Goal: Find specific page/section: Find specific page/section

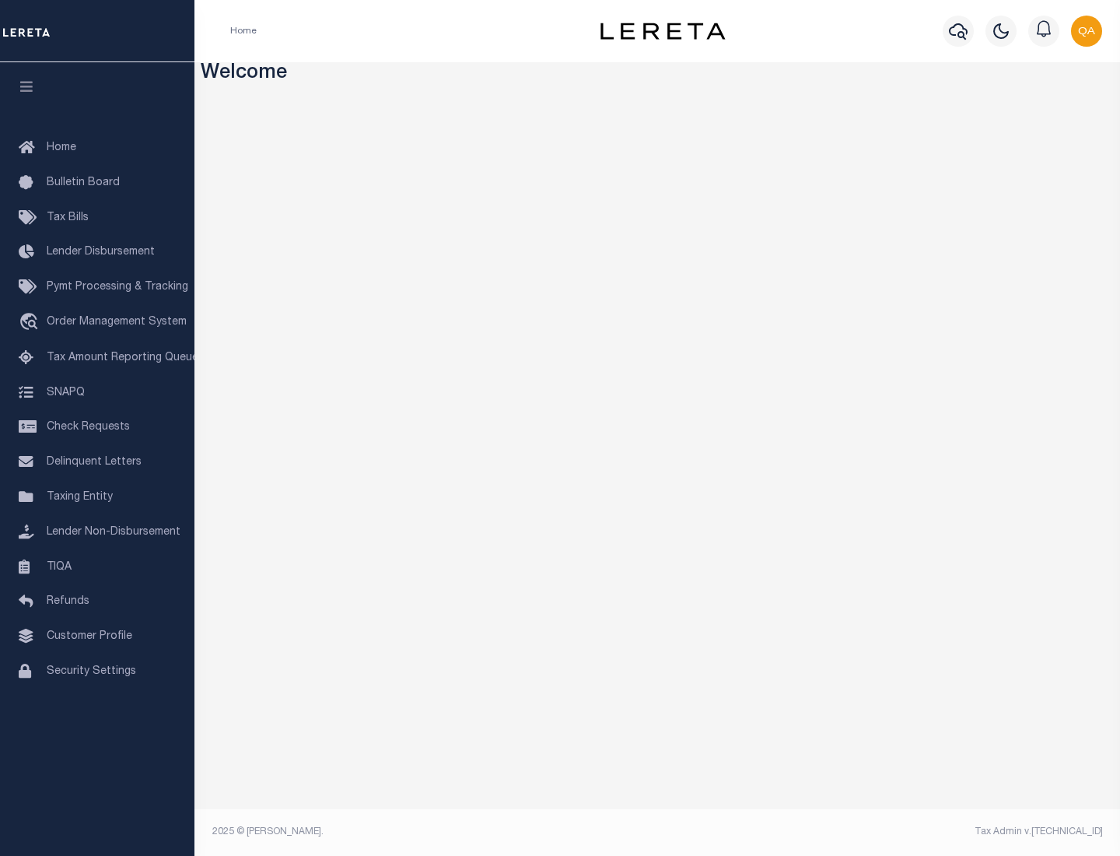
click at [97, 427] on span "Check Requests" at bounding box center [88, 427] width 83 height 11
select select "50"
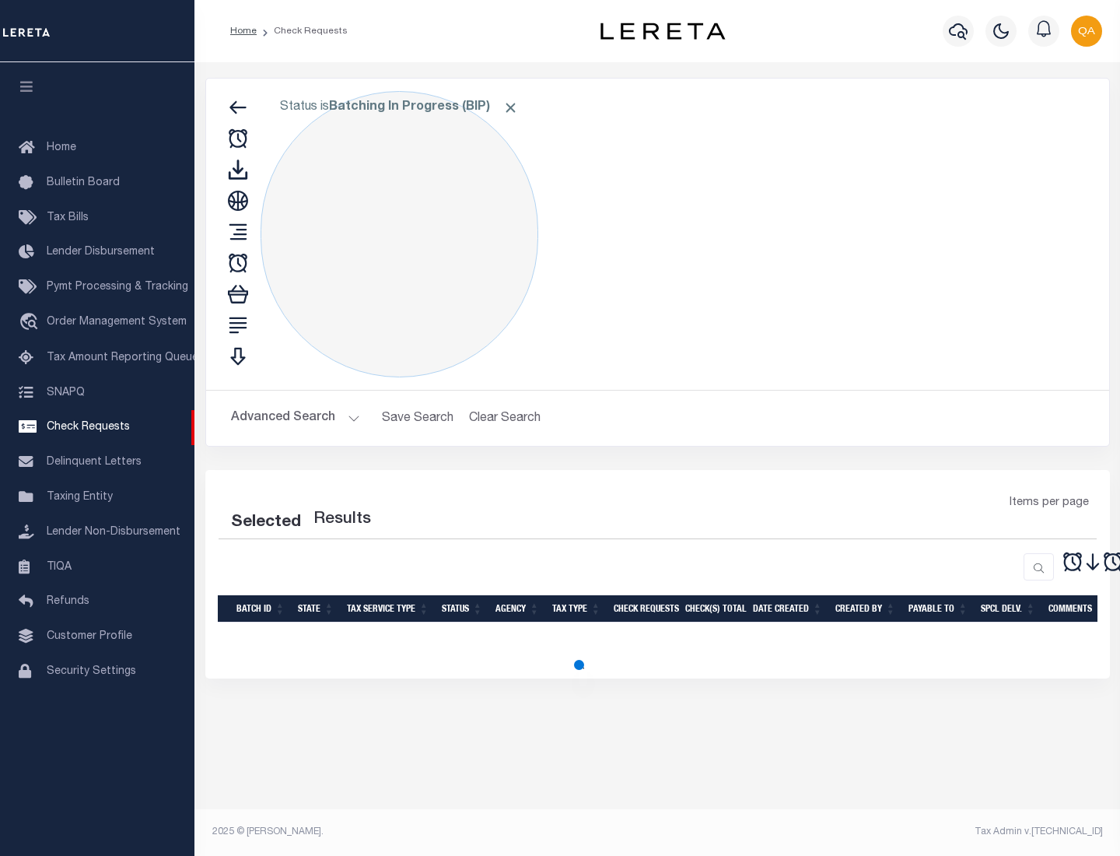
select select "50"
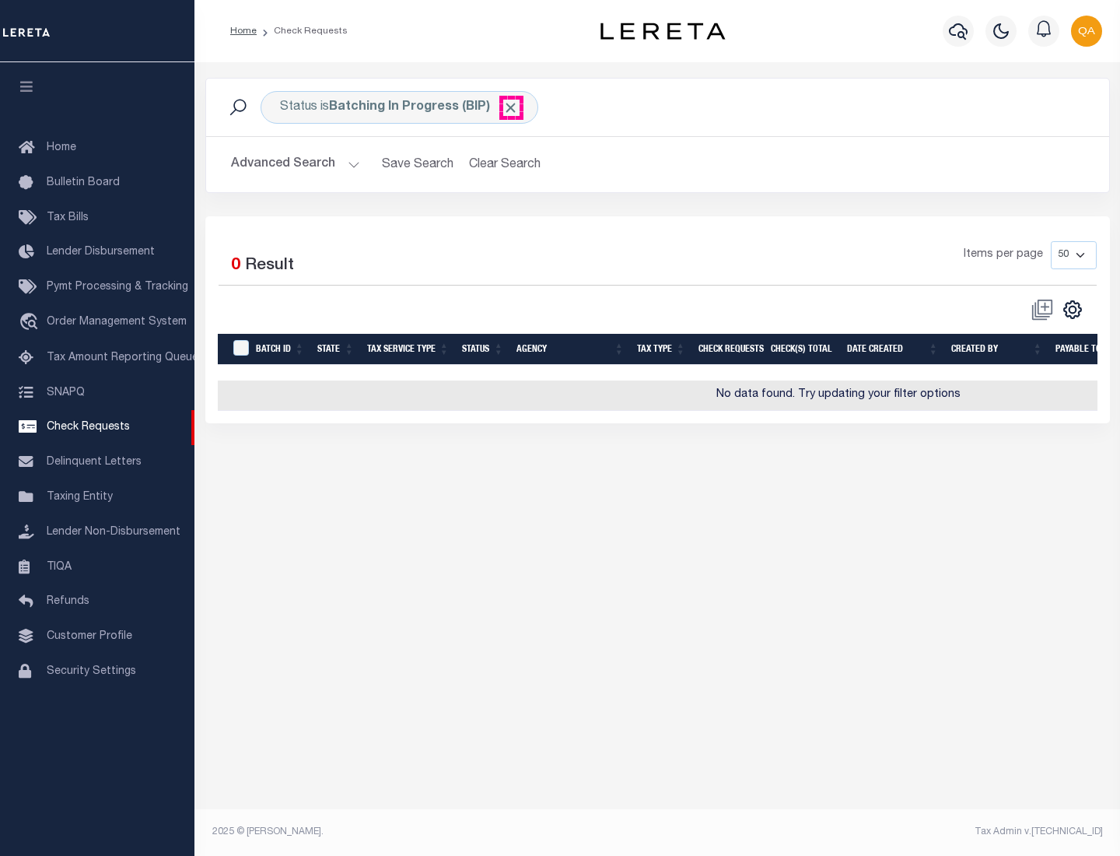
click at [511, 107] on span "Click to Remove" at bounding box center [510, 108] width 16 height 16
